Goal: Task Accomplishment & Management: Complete application form

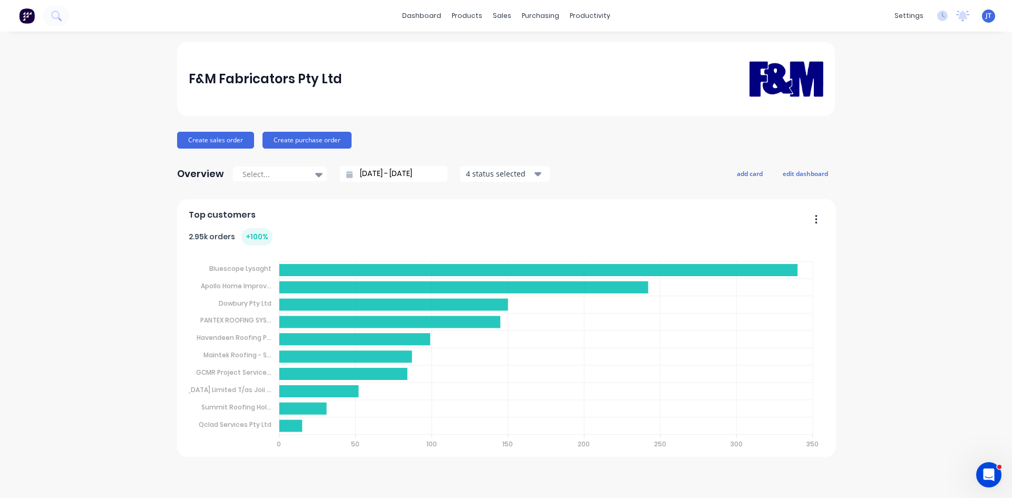
click at [18, 17] on button at bounding box center [27, 15] width 22 height 21
click at [940, 193] on div "F&M Fabricators Pty Ltd Create sales order Create purchase order Overview Selec…" at bounding box center [506, 264] width 1012 height 445
click at [61, 15] on icon at bounding box center [56, 16] width 10 height 10
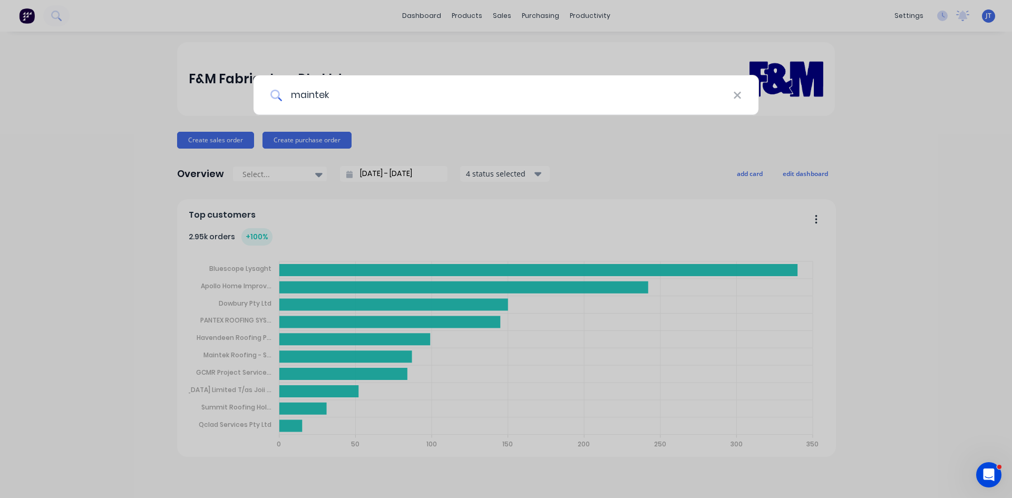
type input "maintek"
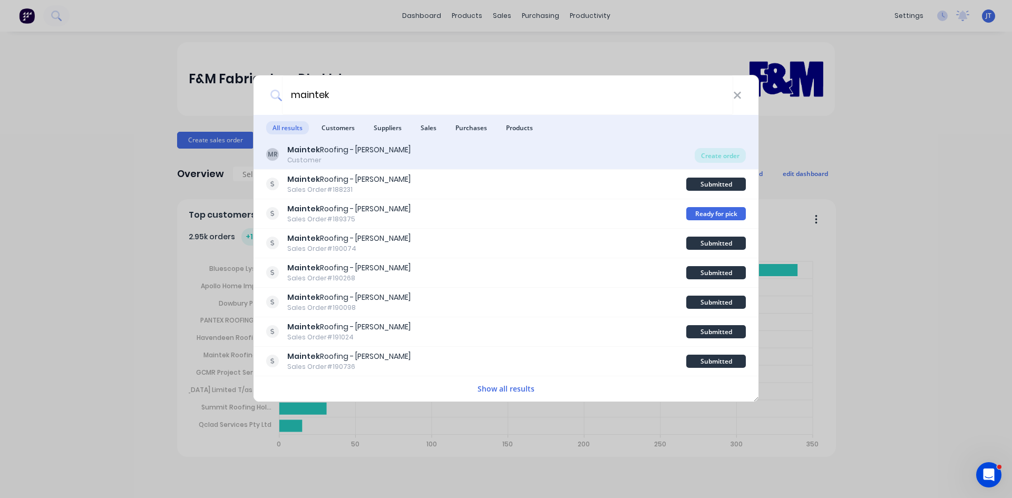
click at [385, 153] on div "Maintek Roofing - Shaun Rahurahu" at bounding box center [348, 149] width 123 height 11
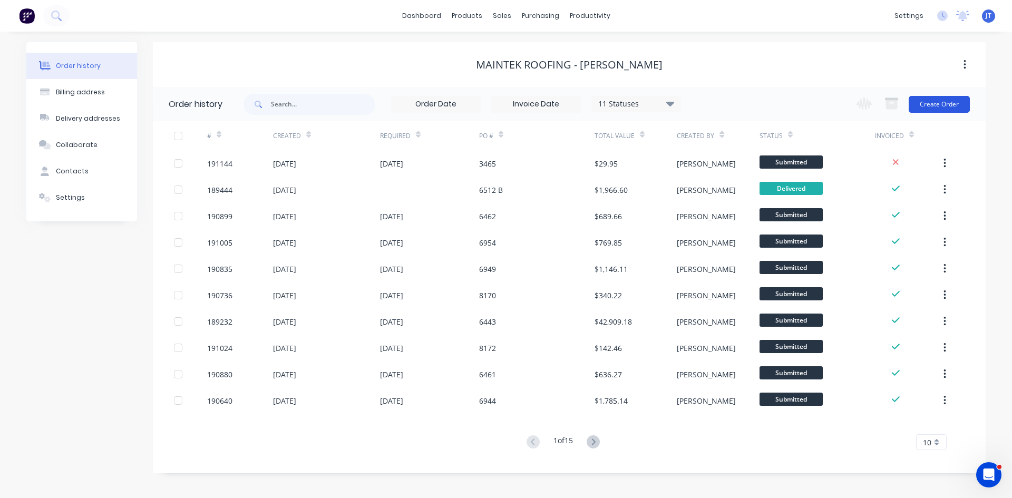
click at [950, 102] on button "Create Order" at bounding box center [939, 104] width 61 height 17
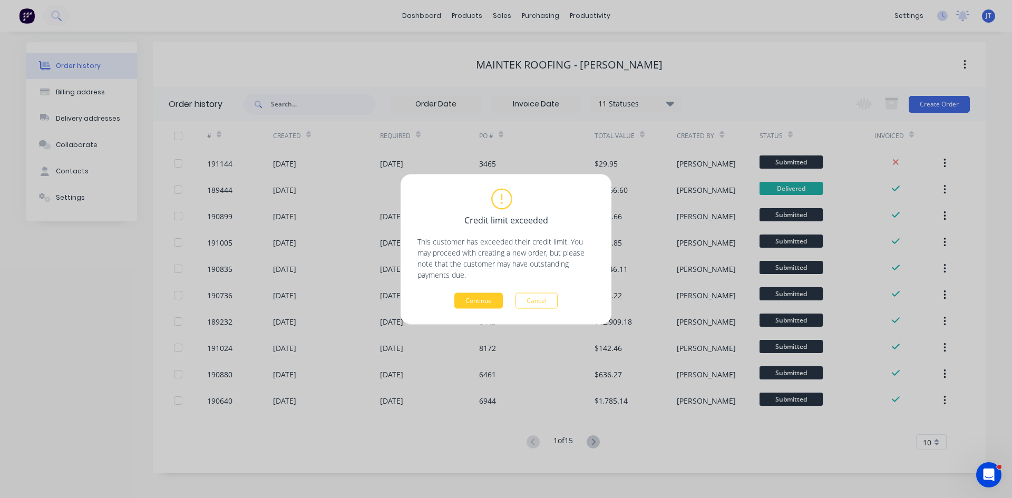
click at [485, 299] on button "Continue" at bounding box center [478, 300] width 48 height 16
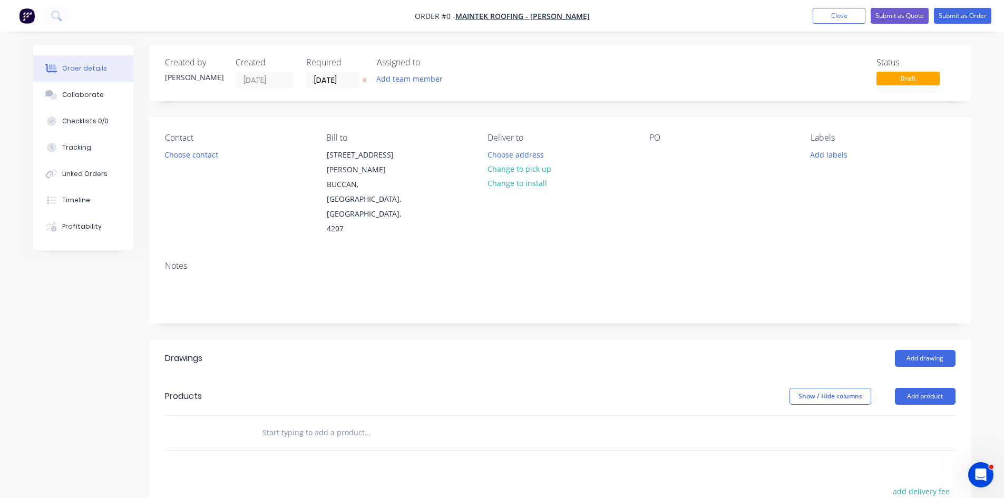
click at [306, 75] on label "28/08/25" at bounding box center [332, 80] width 53 height 17
click at [307, 75] on input "28/08/25" at bounding box center [333, 80] width 52 height 16
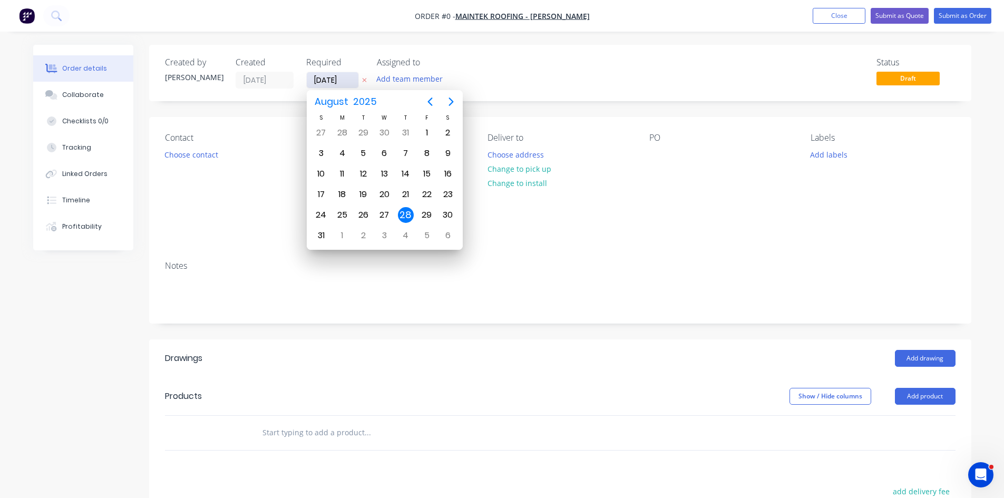
click at [320, 75] on input "28/08/25" at bounding box center [333, 80] width 52 height 16
click at [346, 238] on div "1" at bounding box center [342, 236] width 16 height 16
type input "01/09/25"
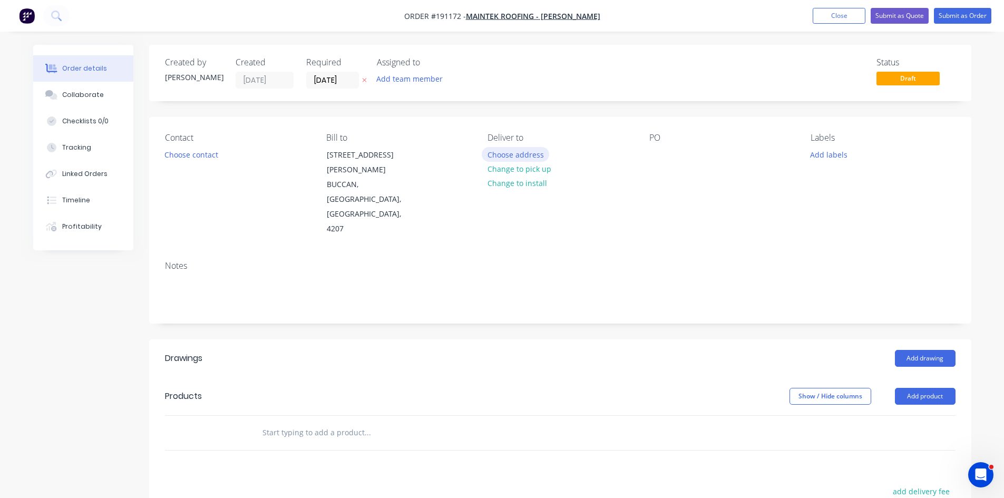
click at [533, 153] on button "Choose address" at bounding box center [515, 154] width 67 height 14
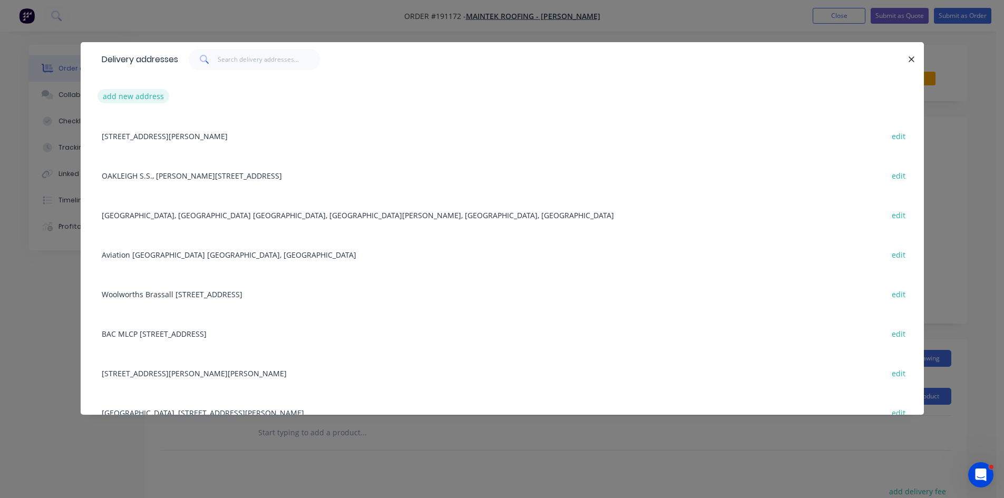
click at [144, 93] on button "add new address" at bounding box center [133, 96] width 72 height 14
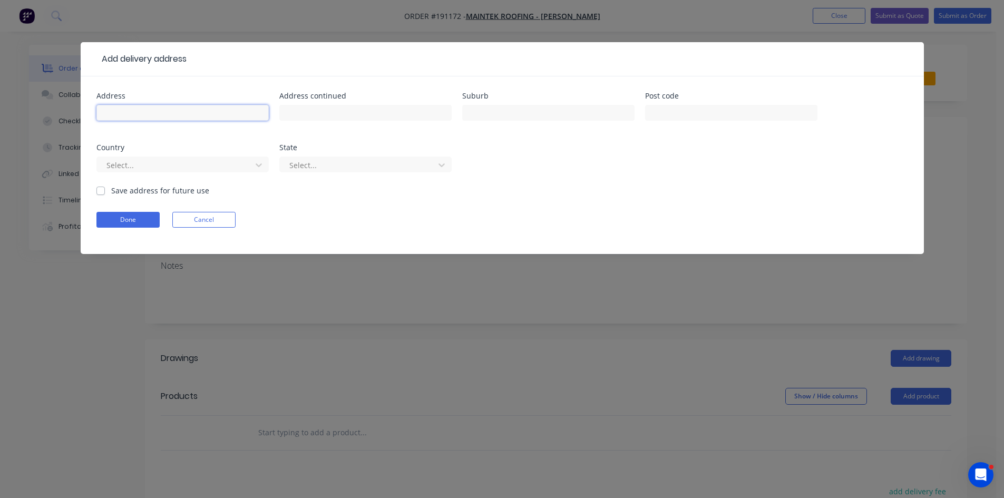
click at [136, 111] on input "text" at bounding box center [182, 113] width 172 height 16
type input "D"
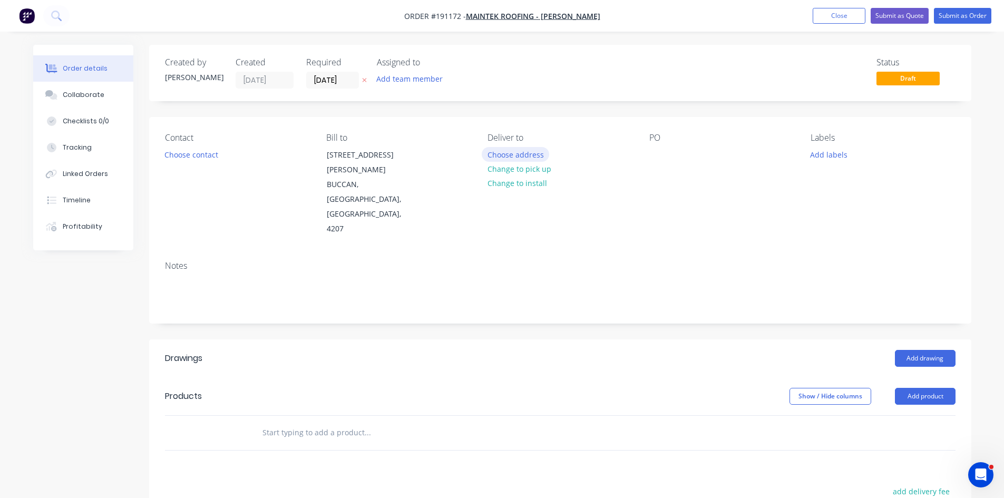
click at [501, 157] on button "Choose address" at bounding box center [515, 154] width 67 height 14
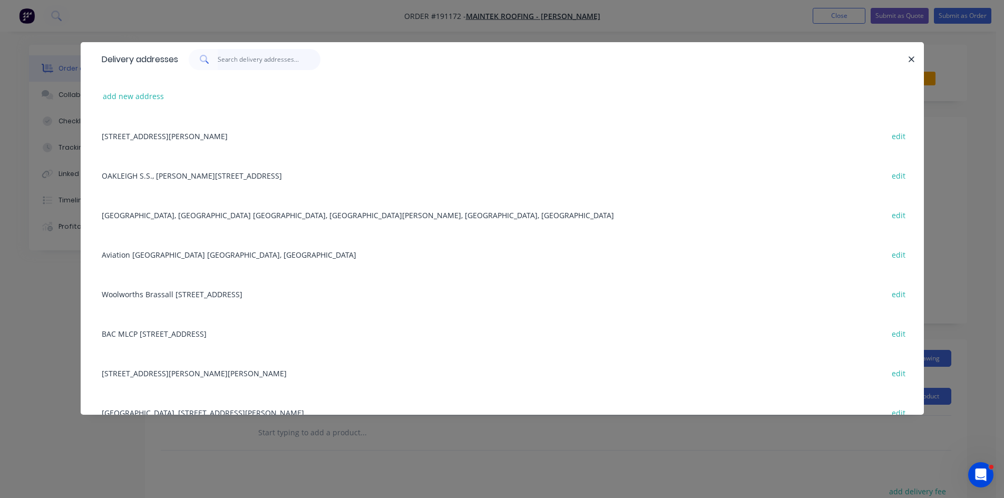
click at [276, 64] on input "text" at bounding box center [269, 59] width 103 height 21
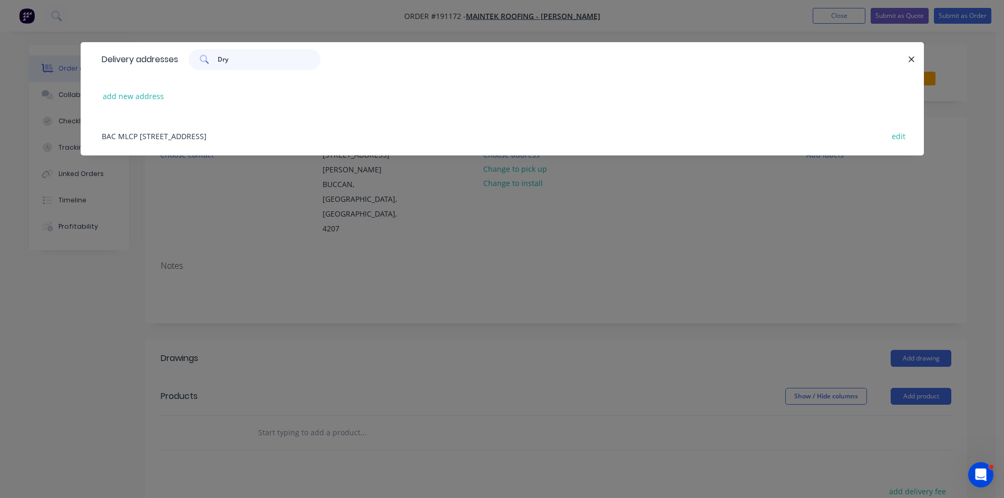
type input "Dry"
click at [356, 136] on div "BAC MLCP 2P DRYANDRA RD, BRISBANE AIRPORT, Queensland, Australia, 4008 edit" at bounding box center [502, 136] width 812 height 40
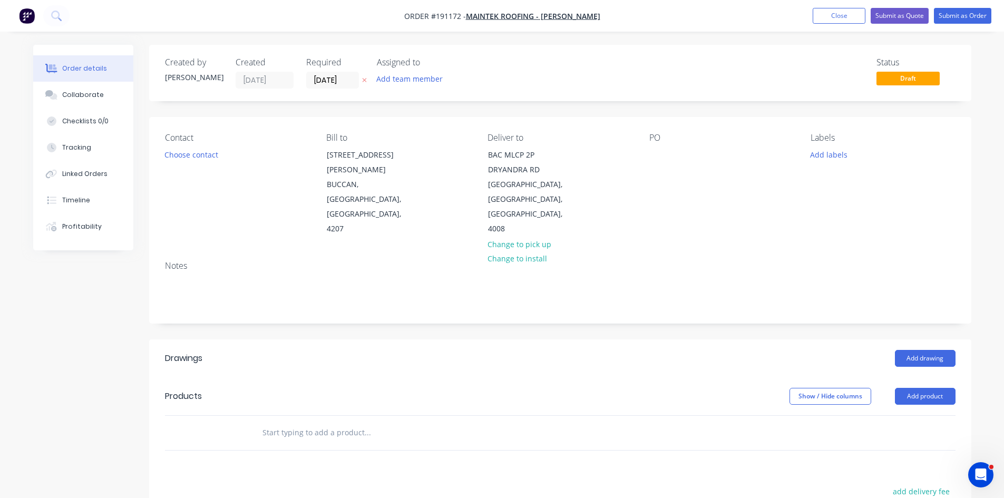
click at [647, 159] on div "Contact Choose contact Bill to 247-251 Wilson Road BUCCAN, Queensland, Australi…" at bounding box center [560, 184] width 822 height 135
click at [655, 158] on div at bounding box center [657, 154] width 17 height 15
click at [216, 160] on button "Choose contact" at bounding box center [191, 154] width 65 height 14
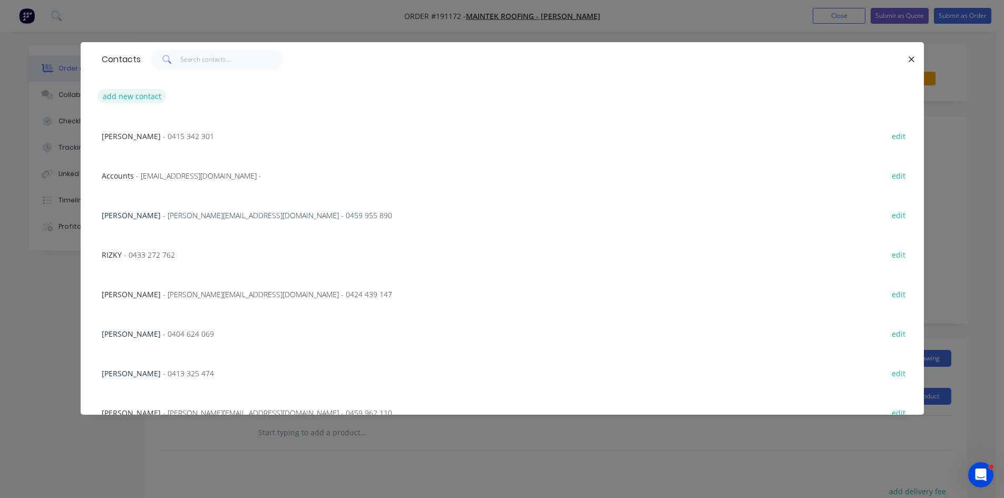
click at [132, 100] on button "add new contact" at bounding box center [132, 96] width 70 height 14
select select "AU"
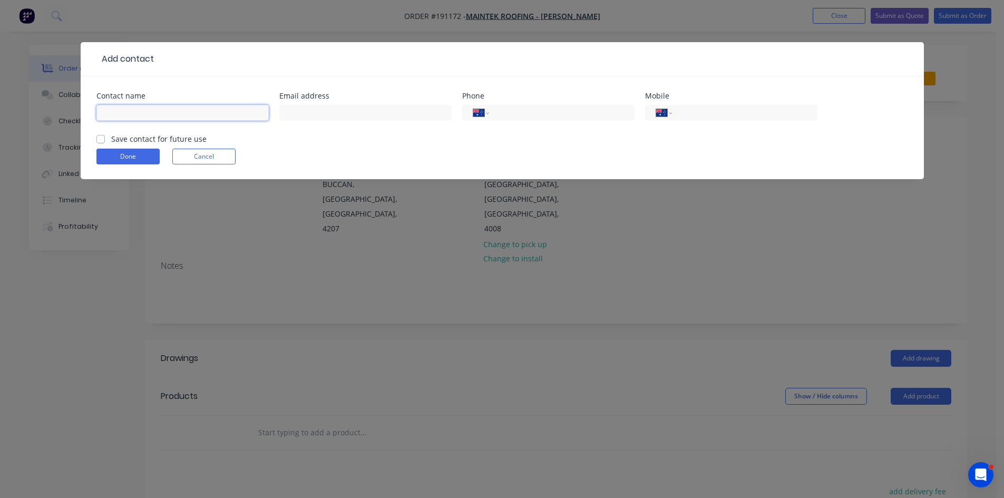
click at [153, 119] on input "text" at bounding box center [182, 113] width 172 height 16
type input "Zung"
type input "0448 872 144"
click button "Done" at bounding box center [127, 157] width 63 height 16
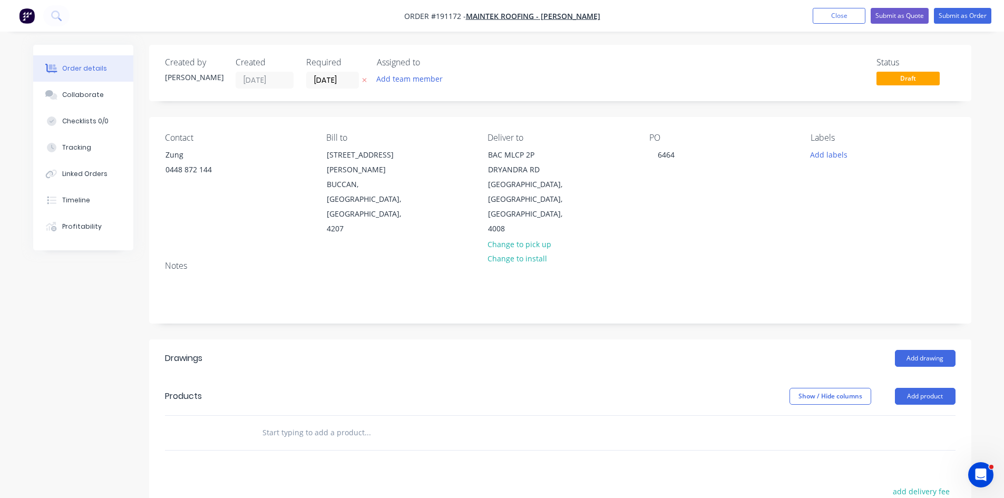
click at [300, 432] on div at bounding box center [438, 433] width 379 height 34
click at [319, 422] on input "text" at bounding box center [367, 432] width 211 height 21
click at [932, 388] on button "Add product" at bounding box center [925, 396] width 61 height 17
click at [912, 479] on div "Lineal metre product" at bounding box center [905, 486] width 81 height 15
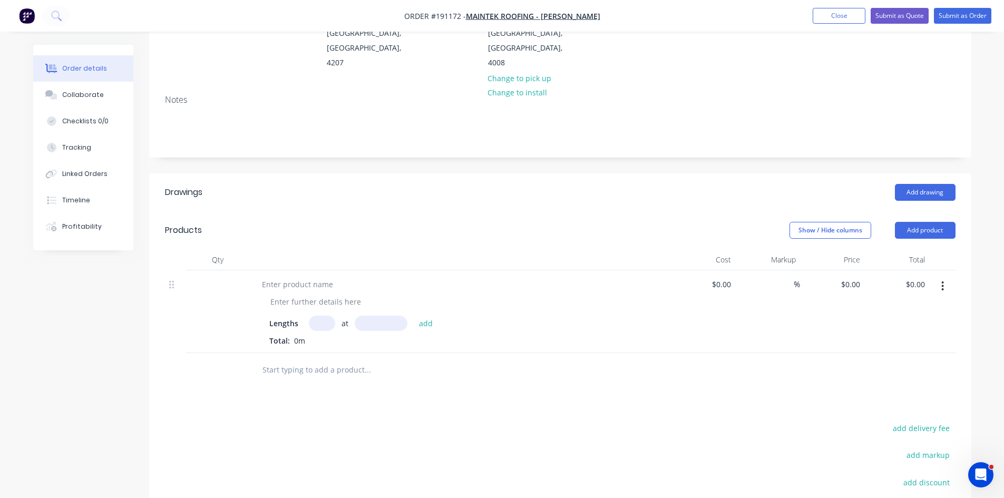
scroll to position [175, 0]
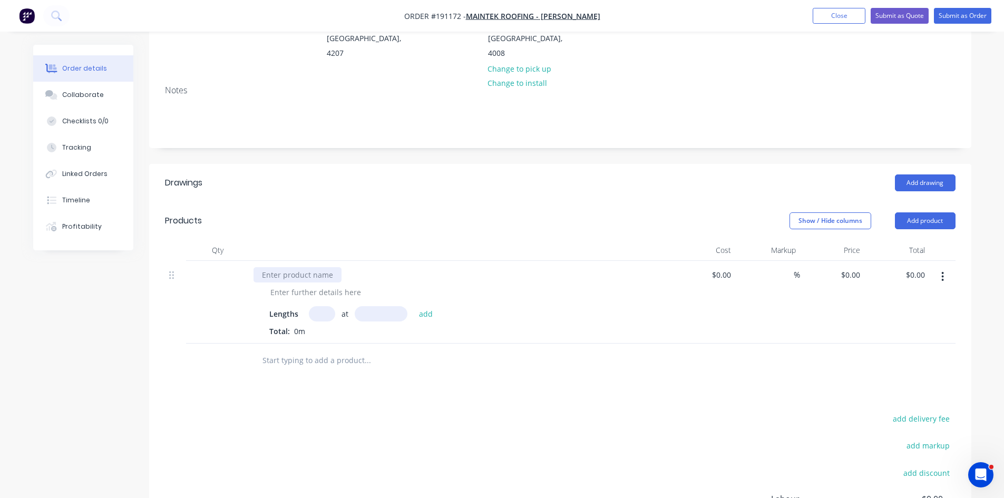
click at [293, 267] on div at bounding box center [297, 274] width 88 height 15
click at [334, 285] on div at bounding box center [316, 292] width 108 height 15
type input "1"
type input "2055"
click at [414, 306] on button "add" at bounding box center [426, 313] width 25 height 14
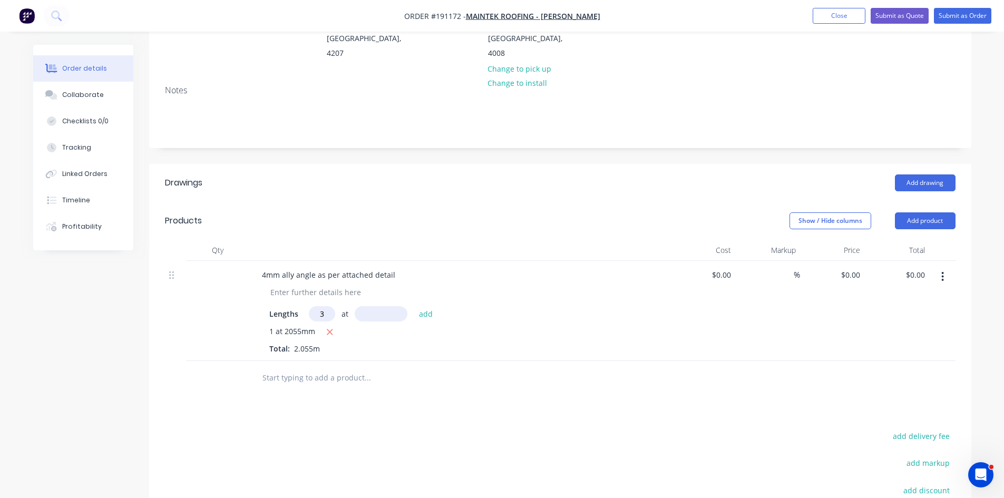
type input "3"
type input "1725"
click at [414, 306] on button "add" at bounding box center [426, 313] width 25 height 14
type input "3"
type input "1648"
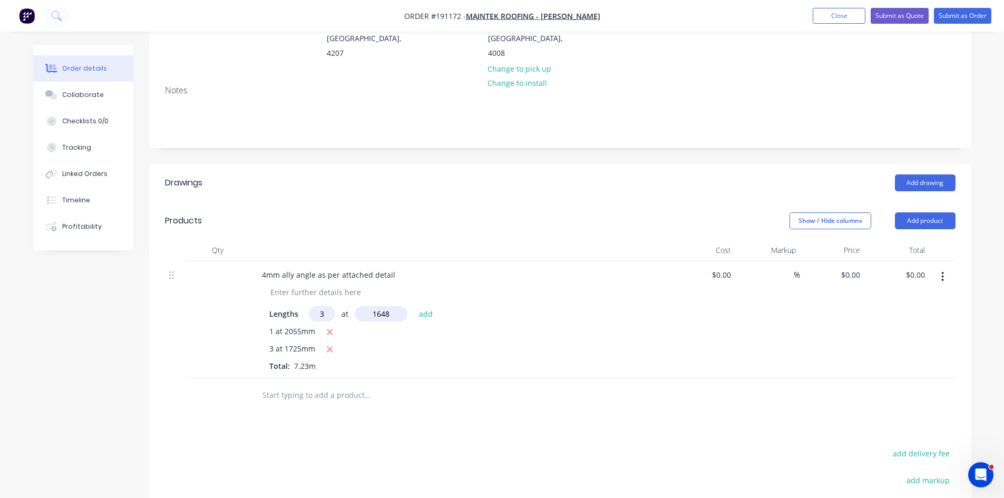
click at [414, 306] on button "add" at bounding box center [426, 313] width 25 height 14
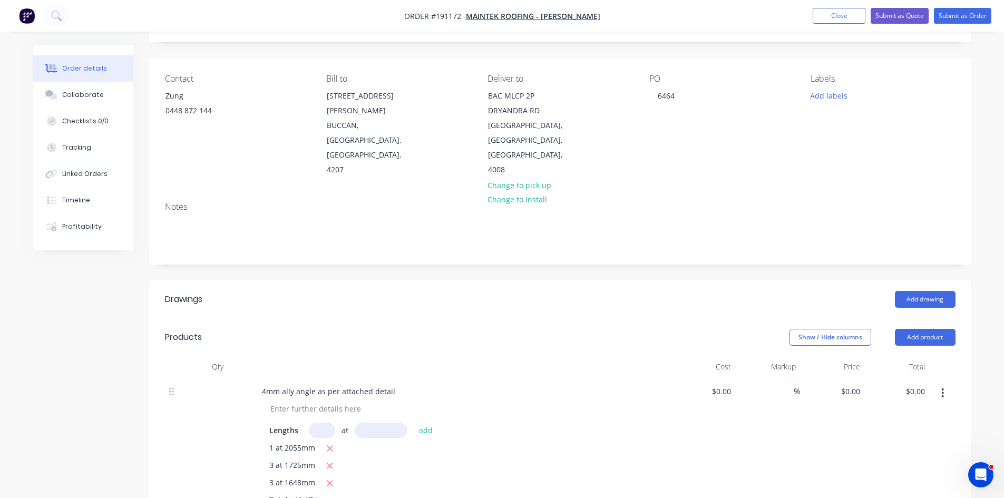
scroll to position [0, 0]
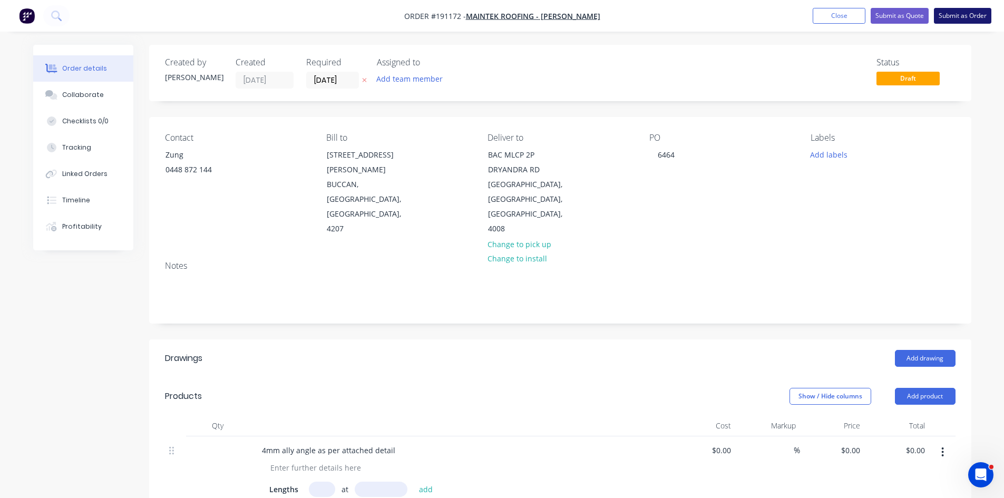
click at [963, 16] on button "Submit as Order" at bounding box center [962, 16] width 57 height 16
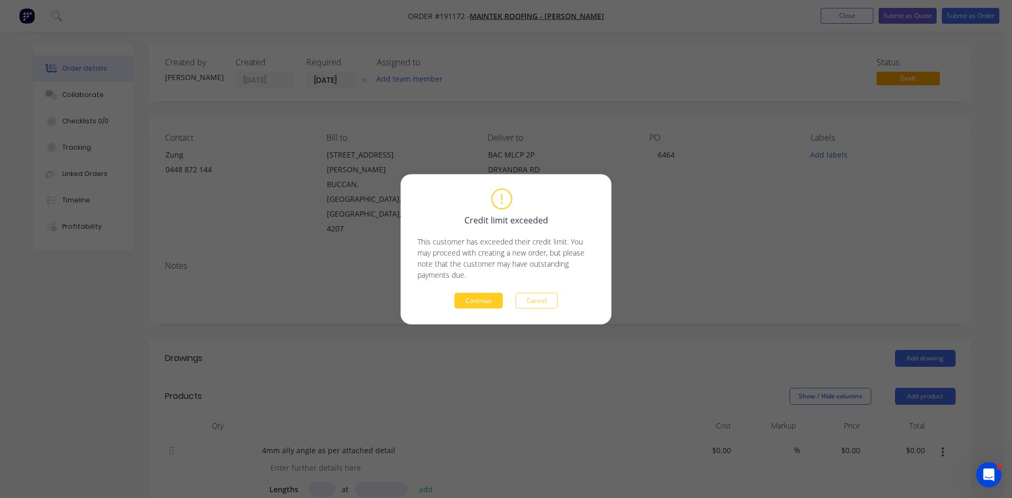
click at [476, 300] on button "Continue" at bounding box center [478, 300] width 48 height 16
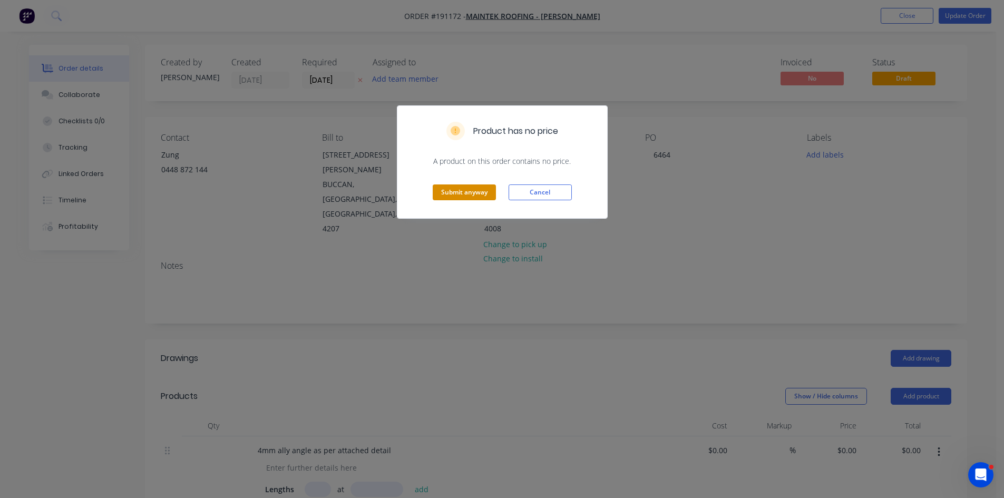
click at [462, 192] on button "Submit anyway" at bounding box center [464, 192] width 63 height 16
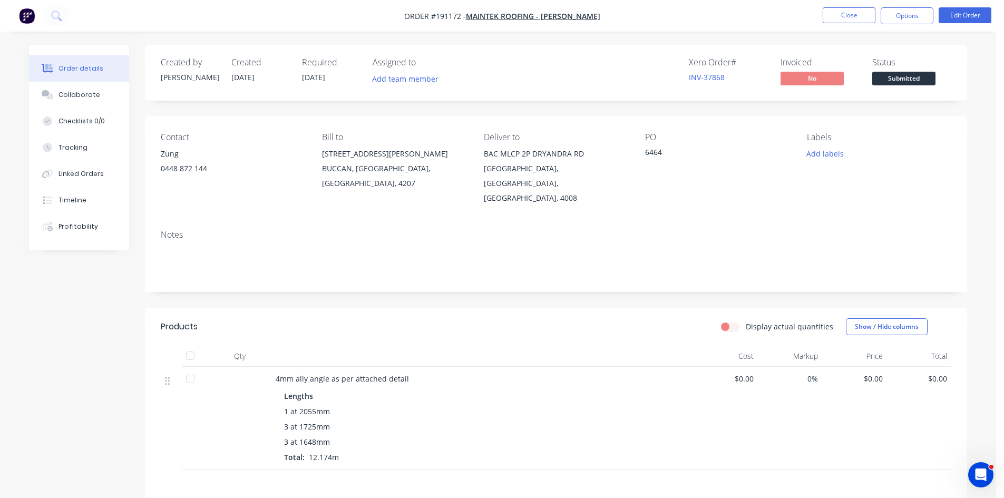
drag, startPoint x: 901, startPoint y: 15, endPoint x: 906, endPoint y: 27, distance: 13.0
click at [901, 15] on button "Options" at bounding box center [907, 15] width 53 height 17
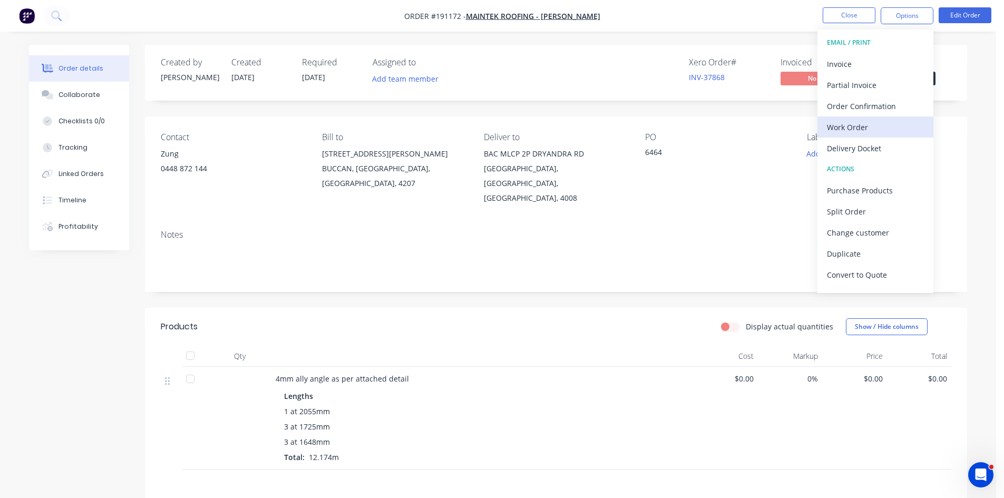
click at [874, 130] on div "Work Order" at bounding box center [875, 127] width 97 height 15
click at [879, 107] on div "Without pricing" at bounding box center [875, 106] width 97 height 15
